Goal: Task Accomplishment & Management: Manage account settings

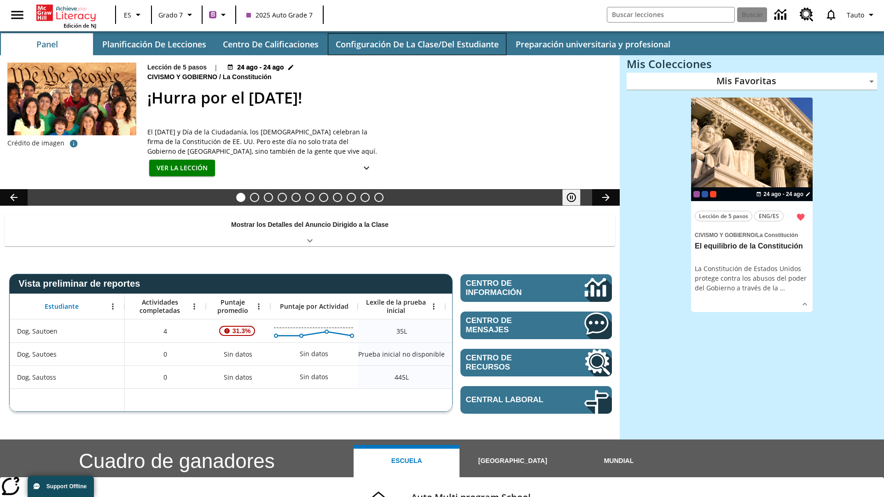
click at [417, 44] on button "Configuración de la clase/del estudiante" at bounding box center [417, 44] width 179 height 22
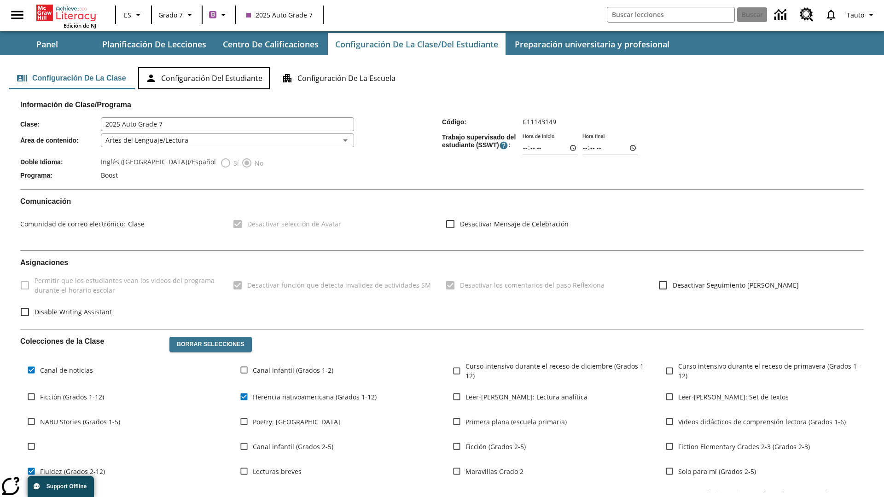
click at [205, 78] on button "Configuración del estudiante" at bounding box center [204, 78] width 132 height 22
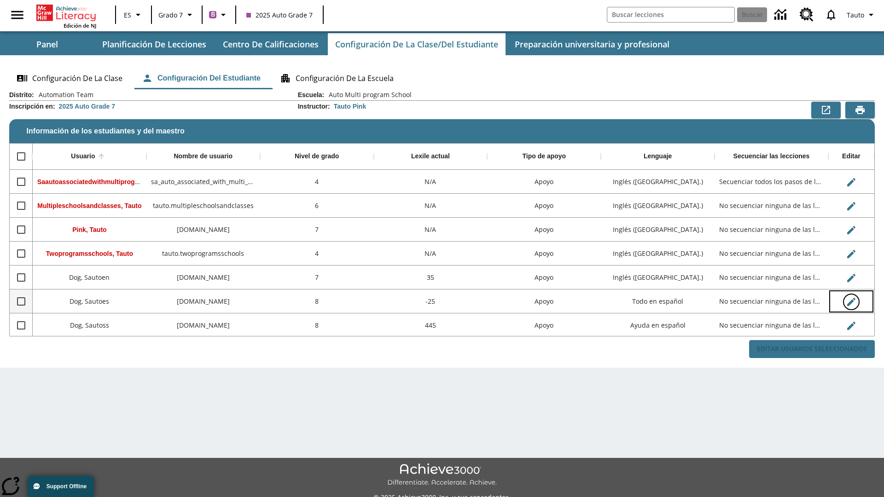
click at [851, 302] on icon "Editar Usuario" at bounding box center [851, 302] width 8 height 8
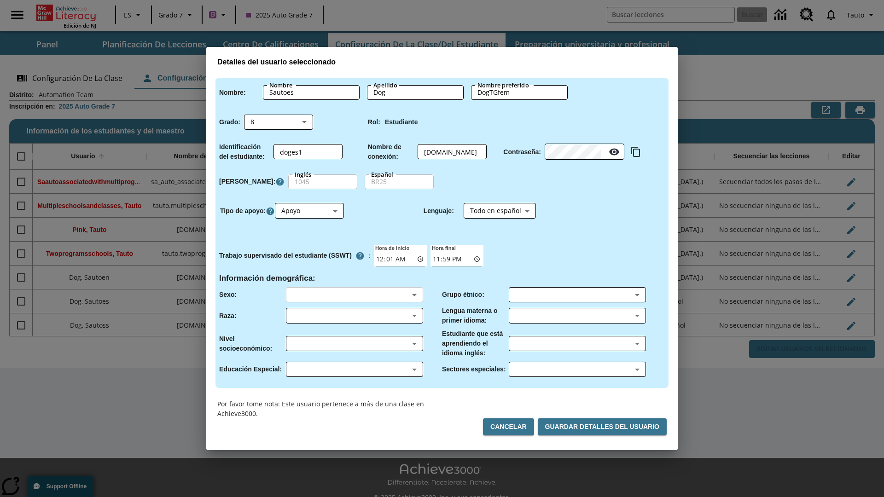
click at [354, 295] on body "Saltar al contenido principal Edición de NJ ES Grado 7 B 2025 Auto Grade 7 Busc…" at bounding box center [442, 258] width 884 height 517
click at [354, 316] on body "Saltar al contenido principal Edición de NJ ES Grado 7 B 2025 Auto Grade 7 Busc…" at bounding box center [442, 258] width 884 height 517
click at [354, 343] on body "Saltar al contenido principal Edición de NJ ES Grado 7 B 2025 Auto Grade 7 Busc…" at bounding box center [442, 258] width 884 height 517
click at [354, 369] on body "Saltar al contenido principal Edición de NJ ES Grado 7 B 2025 Auto Grade 7 Busc…" at bounding box center [442, 258] width 884 height 517
click at [577, 295] on body "Saltar al contenido principal Edición de NJ ES Grado 7 B 2025 Auto Grade 7 Busc…" at bounding box center [442, 258] width 884 height 517
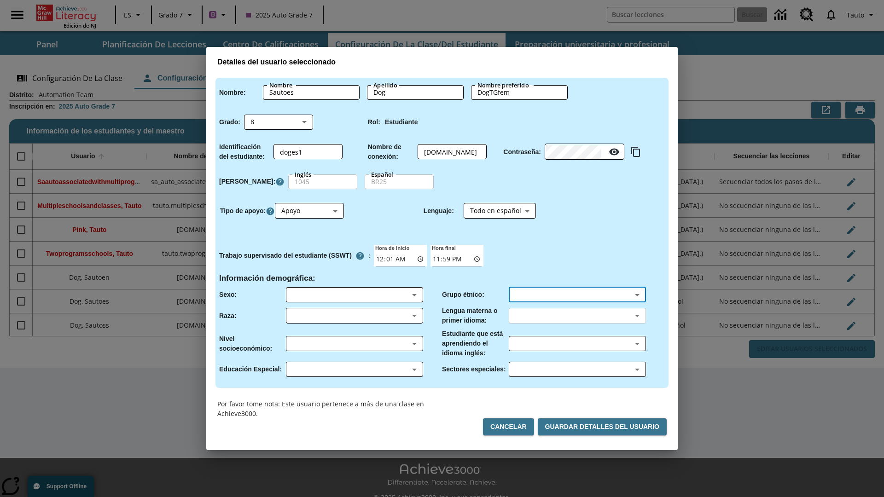
click at [577, 316] on body "Saltar al contenido principal Edición de NJ ES Grado 7 B 2025 Auto Grade 7 Busc…" at bounding box center [442, 258] width 884 height 517
click at [577, 343] on body "Saltar al contenido principal Edición de NJ ES Grado 7 B 2025 Auto Grade 7 Busc…" at bounding box center [442, 258] width 884 height 517
click at [577, 369] on body "Saltar al contenido principal Edición de NJ ES Grado 7 B 2025 Auto Grade 7 Busc…" at bounding box center [442, 258] width 884 height 517
